Goal: Book appointment/travel/reservation

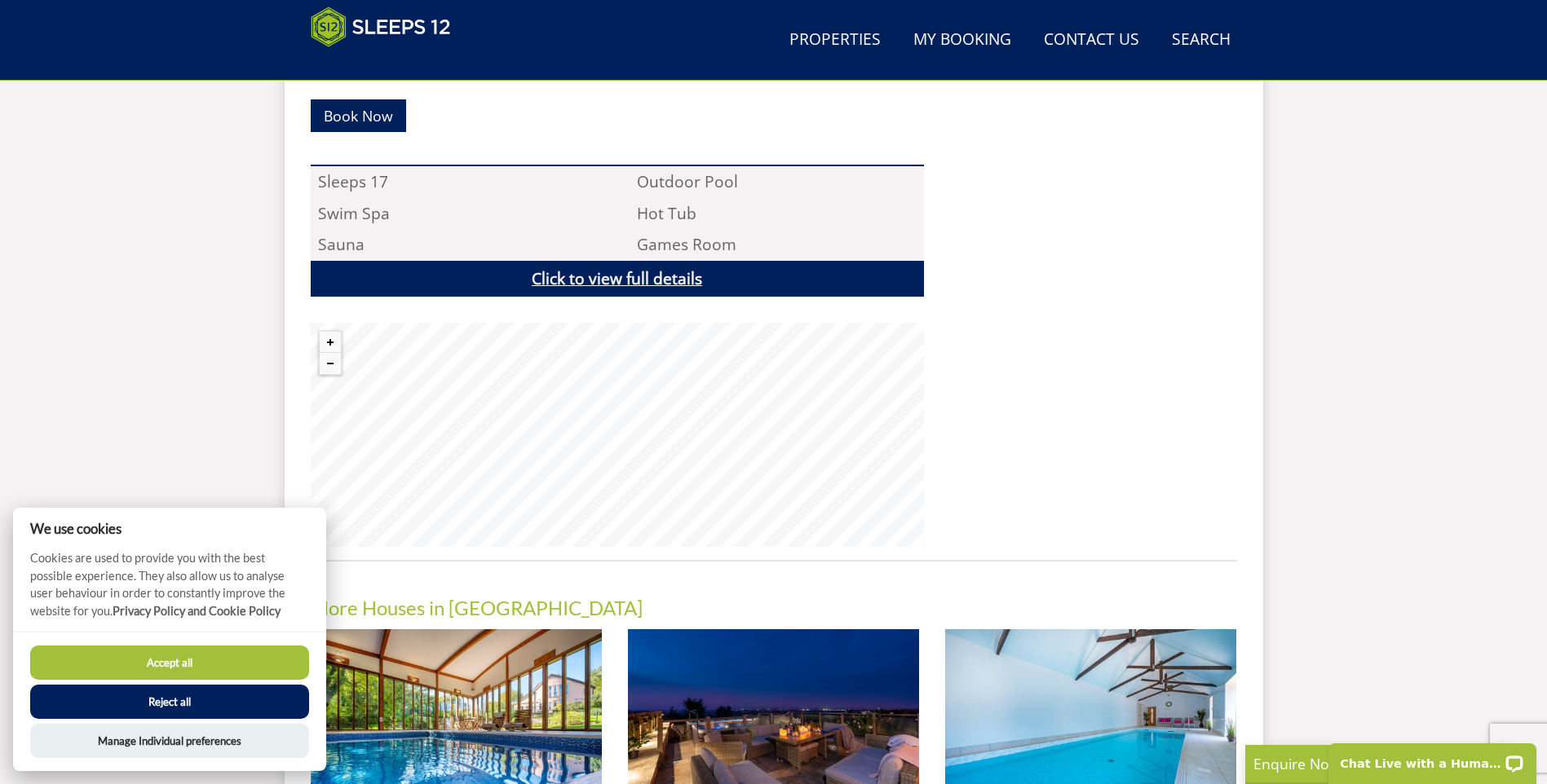
scroll to position [1100, 0]
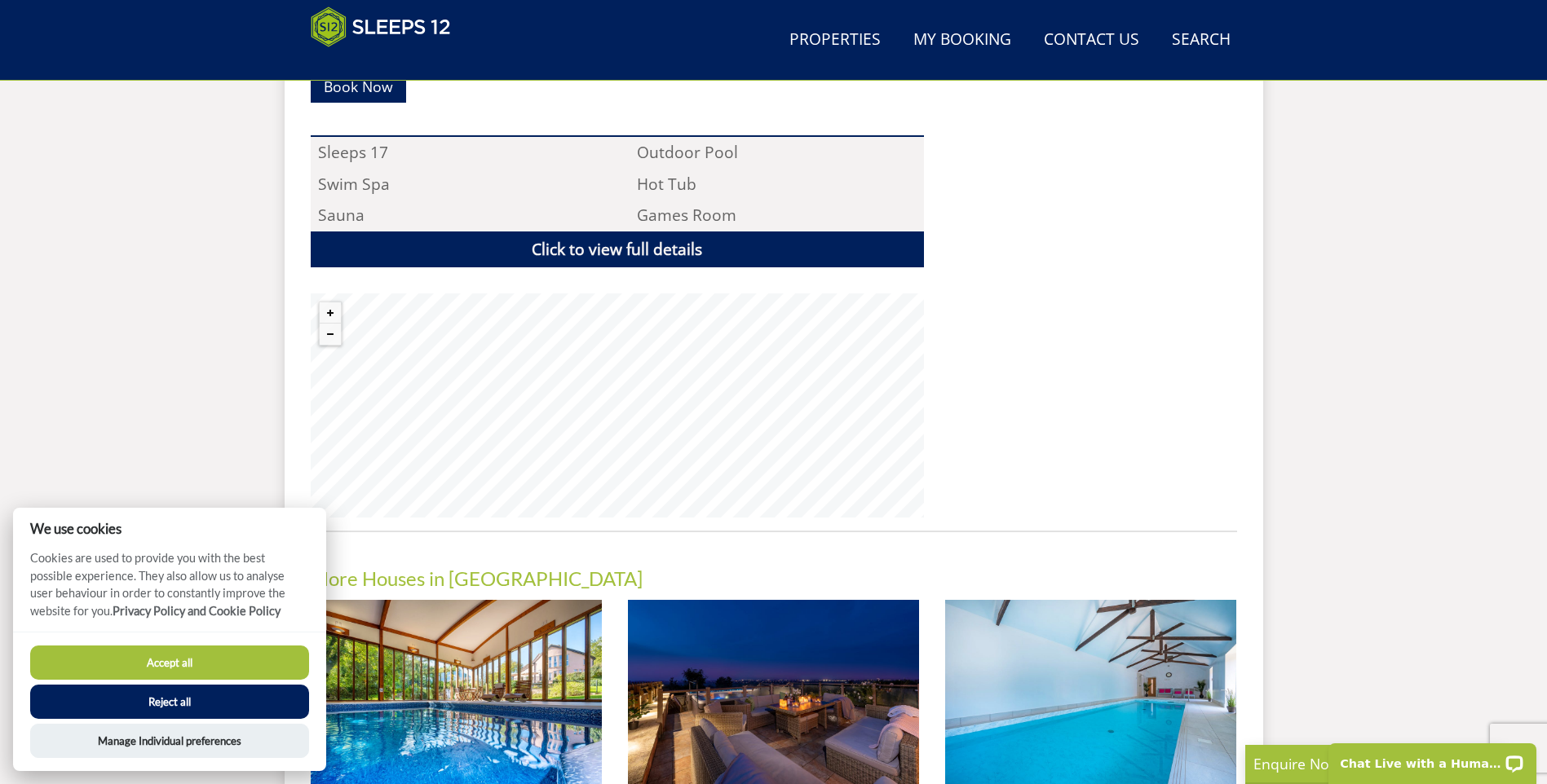
click at [199, 700] on button "Reject all" at bounding box center [169, 702] width 279 height 34
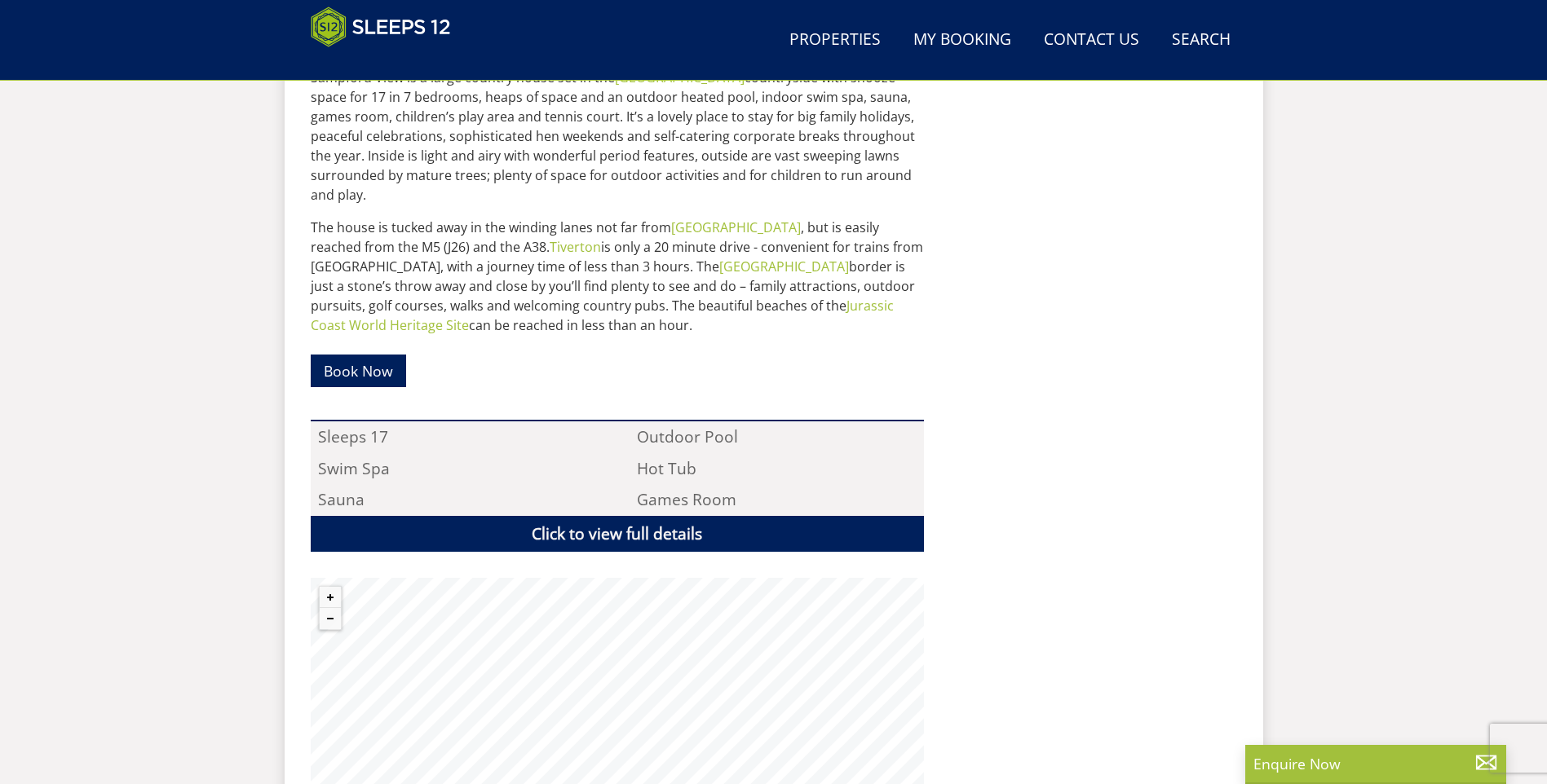
click at [82, 424] on div "Search Menu Properties My Booking Contact Us [PHONE_NUMBER] Search Check Availa…" at bounding box center [773, 33] width 1547 height 1588
